Goal: Information Seeking & Learning: Find specific fact

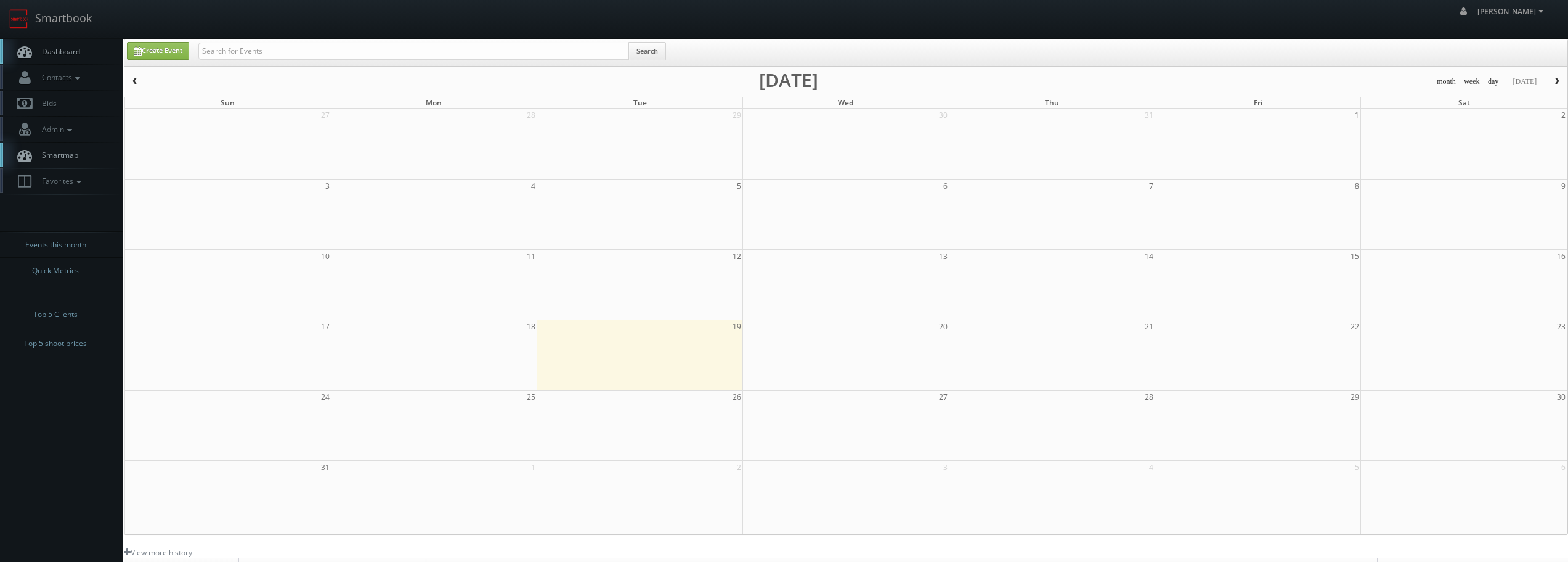
click at [228, 62] on div "Search" at bounding box center [432, 54] width 467 height 24
click at [233, 51] on input "text" at bounding box center [413, 51] width 431 height 17
type input "best western"
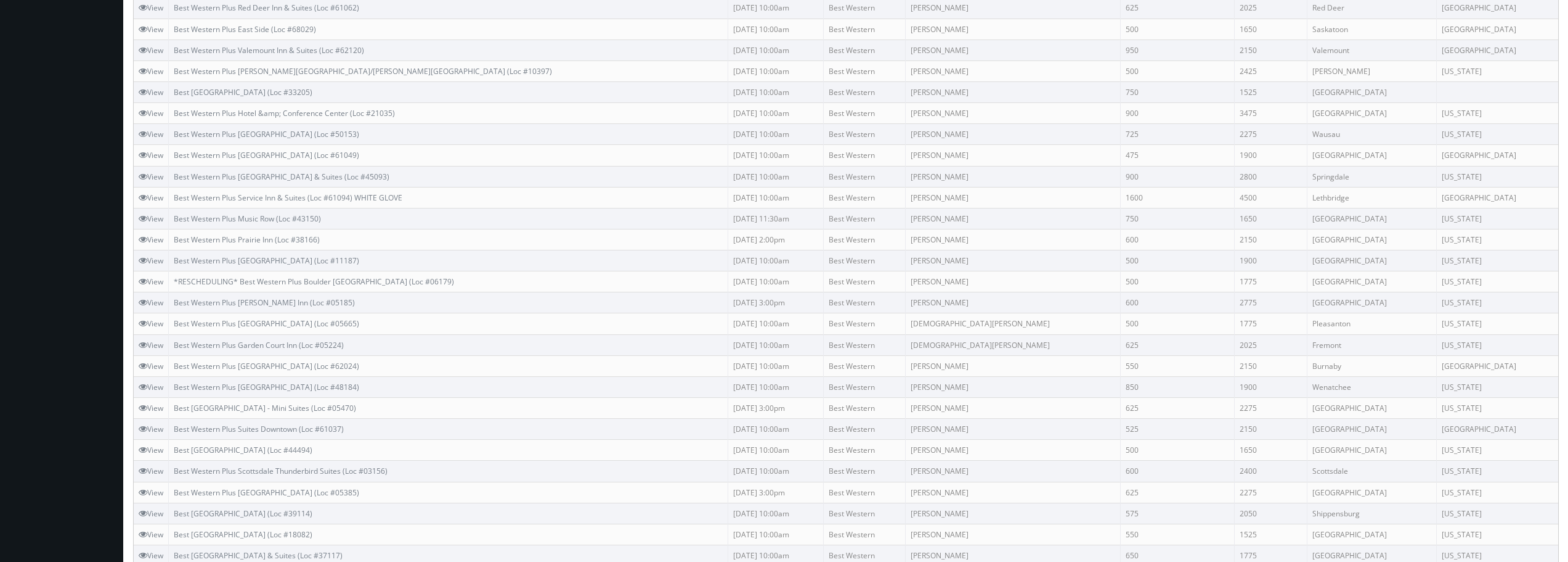
scroll to position [644, 0]
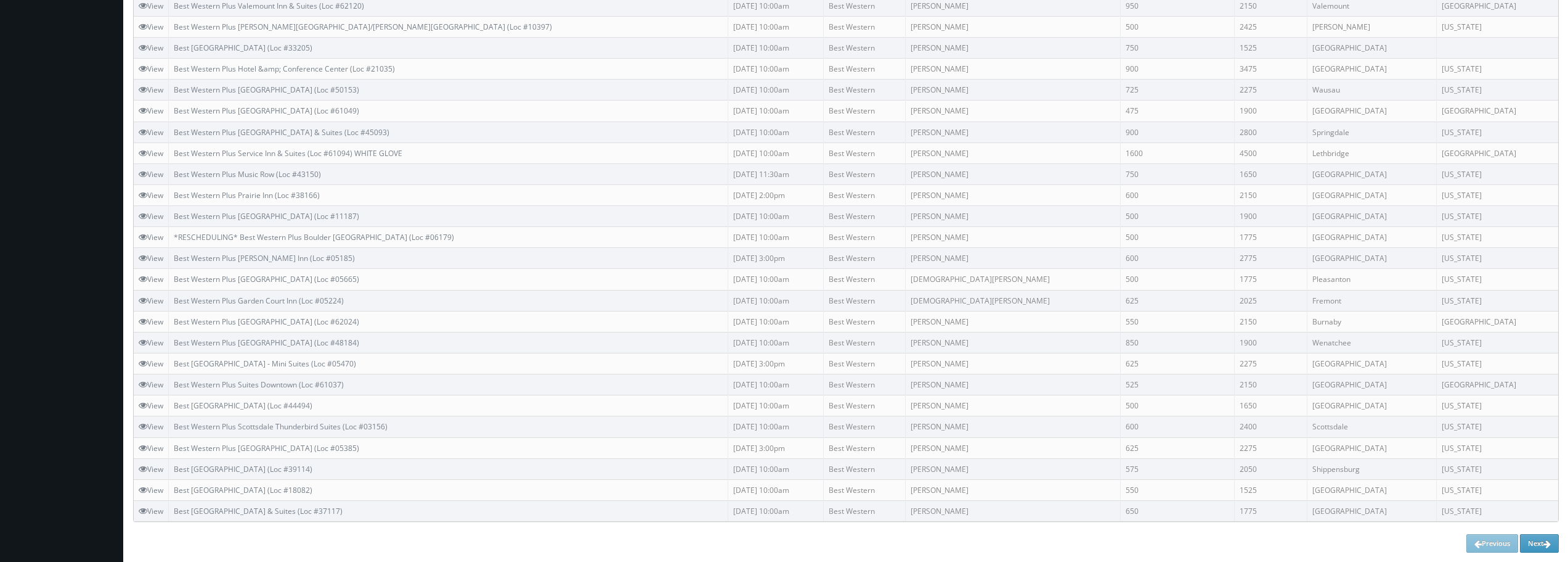
click at [1536, 533] on div "Title Date Customer Photographer Photographer Price Shoot Price [GEOGRAPHIC_DAT…" at bounding box center [846, -1] width 1425 height 1105
click at [1547, 542] on icon at bounding box center [1547, 543] width 8 height 8
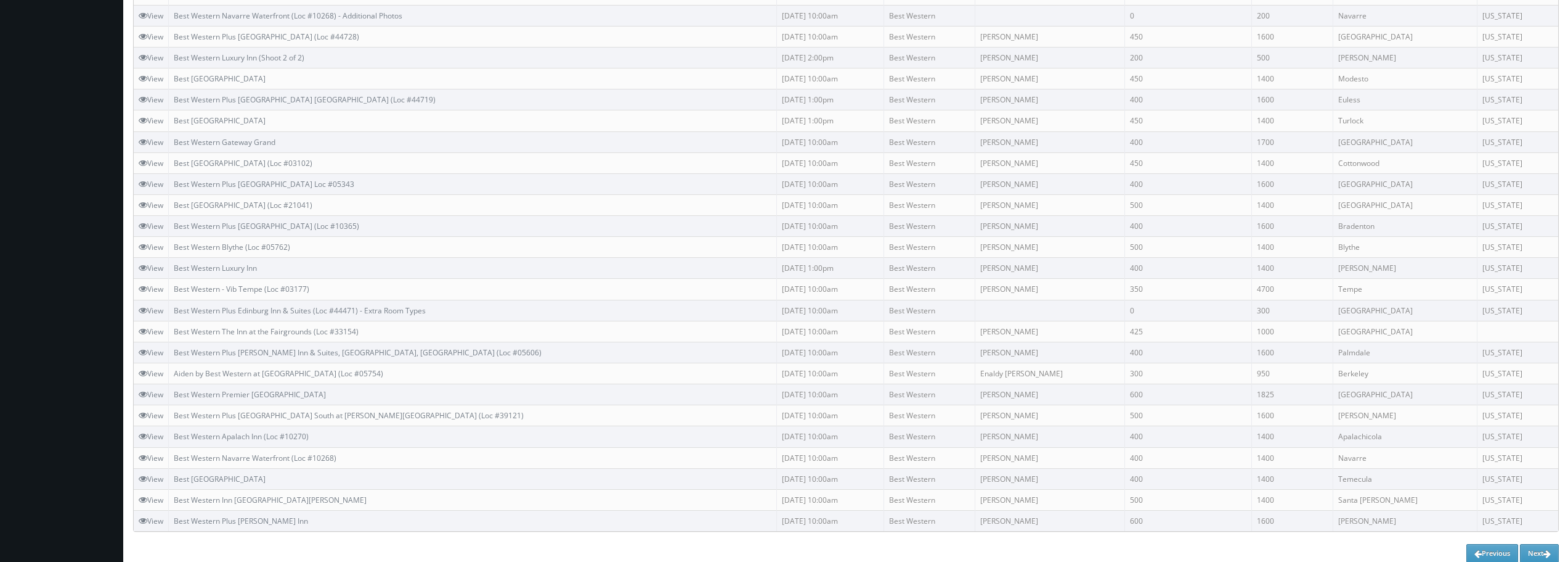
scroll to position [644, 0]
click at [1533, 541] on link "Next" at bounding box center [1539, 543] width 39 height 19
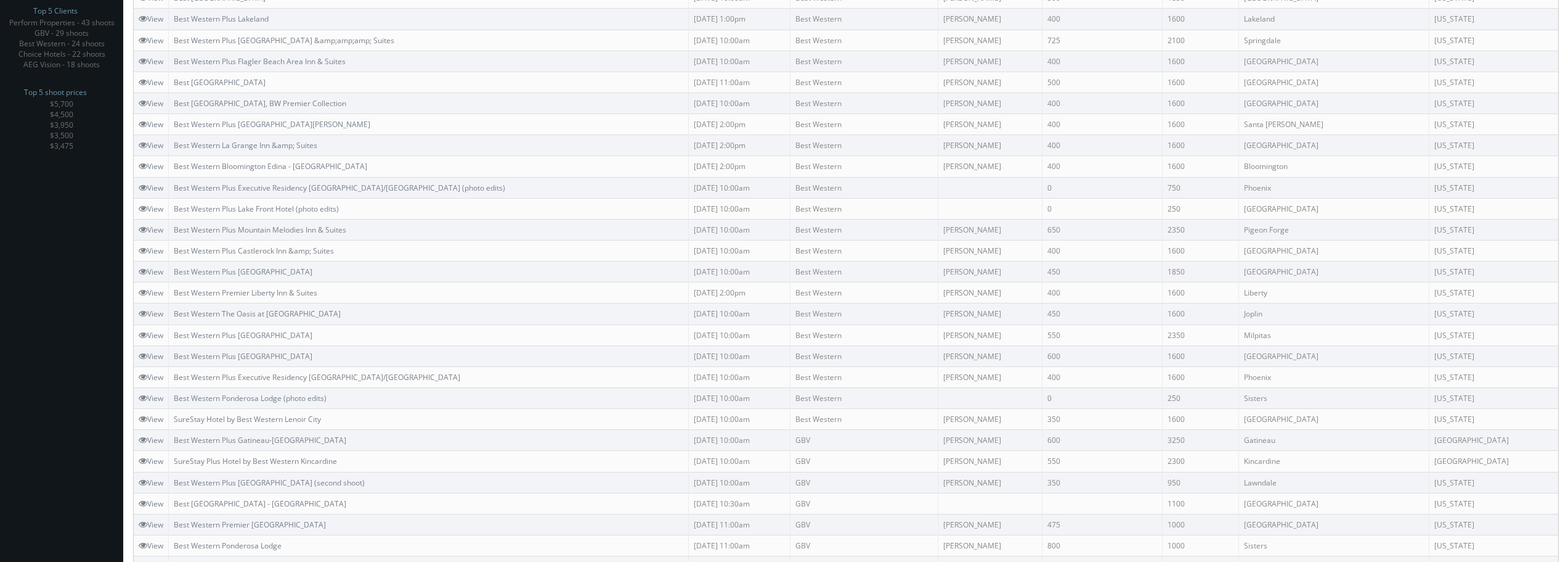
scroll to position [603, 0]
